Goal: Complete application form: Complete application form

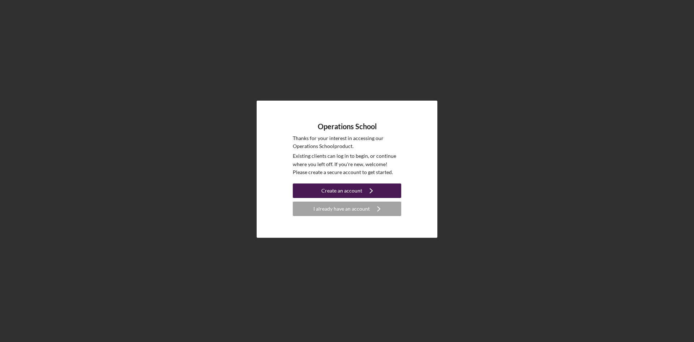
click at [345, 185] on div "Create an account" at bounding box center [341, 190] width 41 height 14
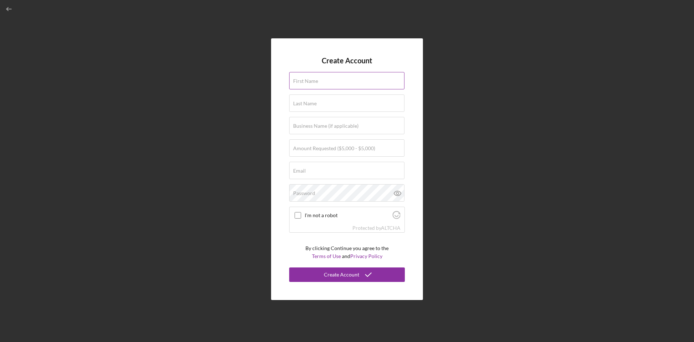
click at [328, 83] on input "First Name" at bounding box center [346, 80] width 115 height 17
type input "[PERSON_NAME]"
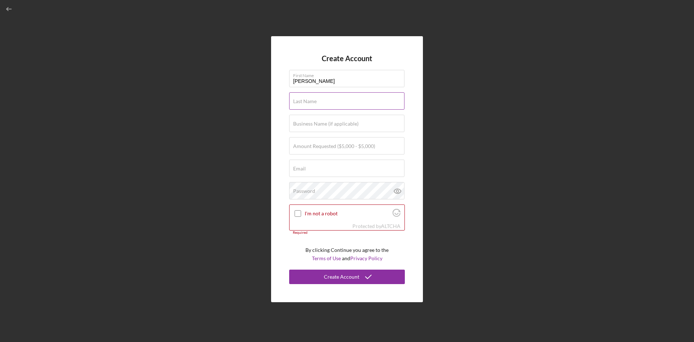
click at [326, 103] on input "Last Name" at bounding box center [346, 100] width 115 height 17
type input "[PERSON_NAME]"
click at [327, 124] on label "Business Name (if applicable)" at bounding box center [325, 124] width 65 height 6
click at [327, 124] on input "Business Name (if applicable)" at bounding box center [346, 123] width 115 height 17
type input "Give Warm Socks"
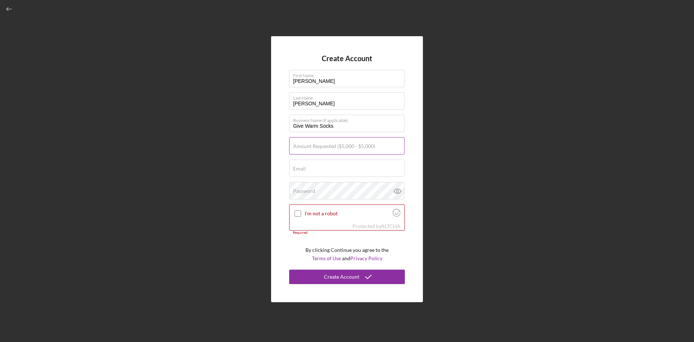
click at [358, 148] on label "Amount Requested ($5,000 - $5,000)" at bounding box center [334, 146] width 82 height 6
click at [358, 148] on input "Amount Requested ($5,000 - $5,000)" at bounding box center [346, 145] width 115 height 17
type input "$5,000"
click at [354, 172] on input "Email" at bounding box center [346, 167] width 115 height 17
type input "[EMAIL_ADDRESS][DOMAIN_NAME]"
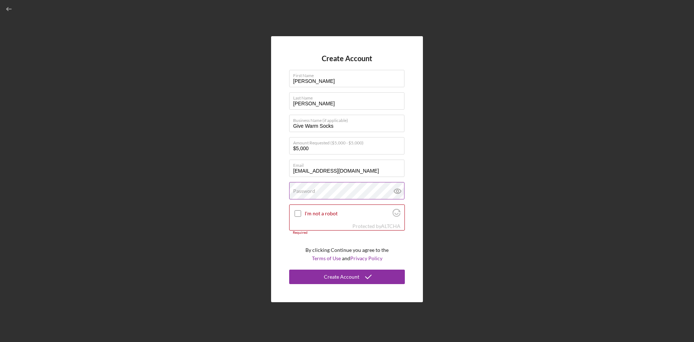
click at [352, 188] on div "Password" at bounding box center [347, 191] width 116 height 18
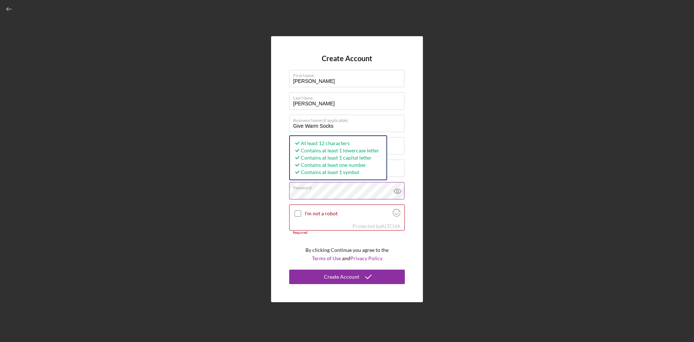
click at [399, 187] on icon at bounding box center [398, 191] width 18 height 18
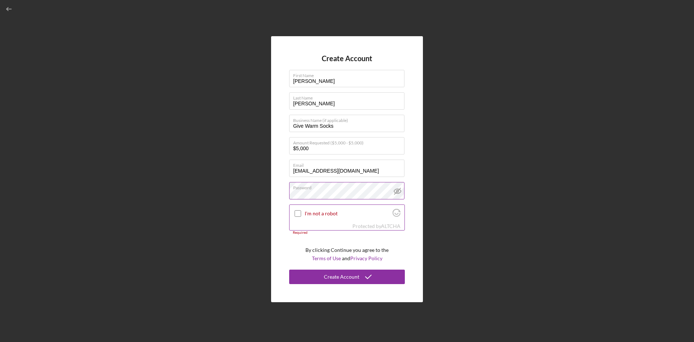
click at [299, 211] on input "I'm not a robot" at bounding box center [298, 213] width 7 height 7
checkbox input "true"
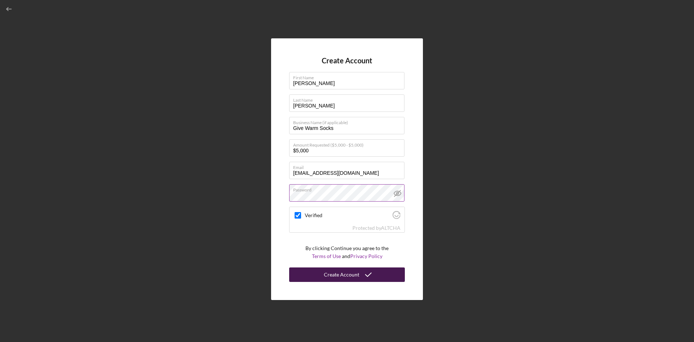
click at [332, 273] on div "Create Account" at bounding box center [341, 274] width 35 height 14
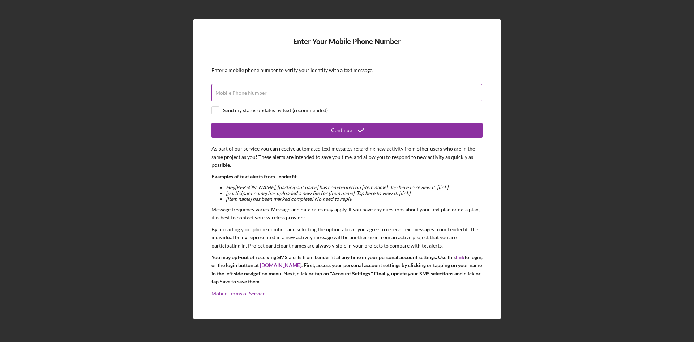
click at [307, 93] on input "Mobile Phone Number" at bounding box center [346, 92] width 271 height 17
type input "[PHONE_NUMBER]"
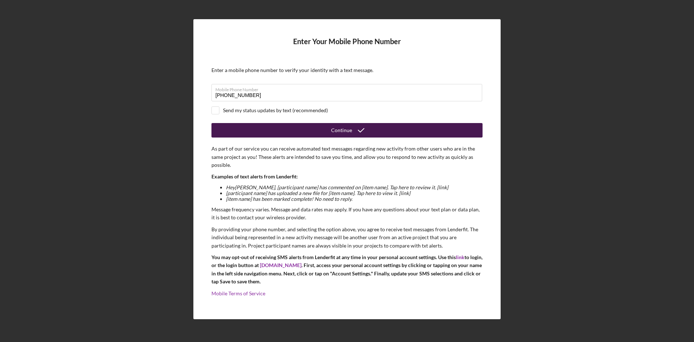
click at [271, 132] on button "Continue" at bounding box center [346, 130] width 271 height 14
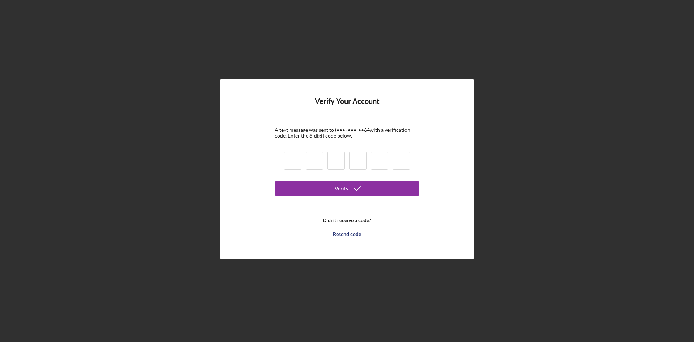
click at [288, 158] on input at bounding box center [292, 160] width 17 height 18
type input "2"
type input "0"
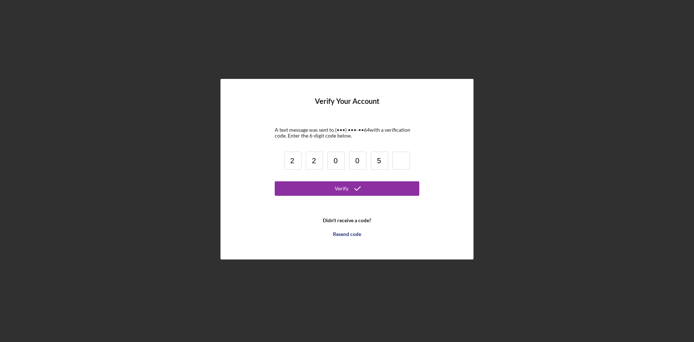
type input "5"
type input "1"
click at [414, 188] on button "Verify" at bounding box center [347, 188] width 145 height 14
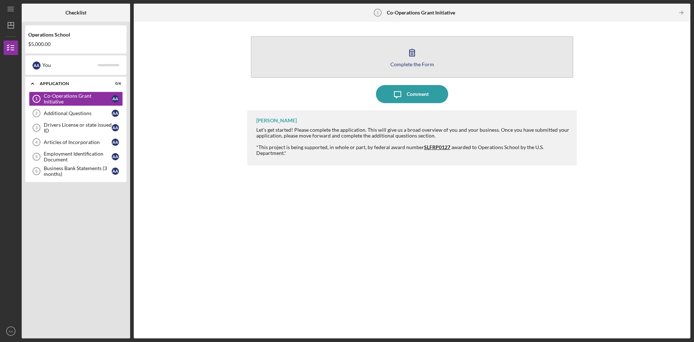
click at [417, 61] on button "Complete the Form Form" at bounding box center [412, 57] width 322 height 42
